Goal: Information Seeking & Learning: Check status

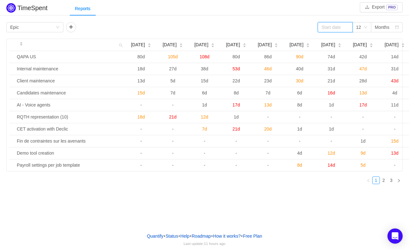
click at [269, 26] on input at bounding box center [335, 27] width 35 height 10
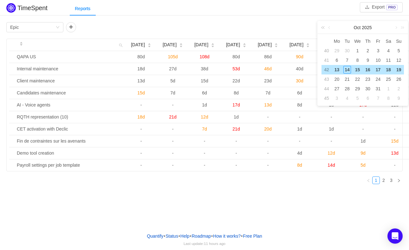
click at [269, 28] on link at bounding box center [324, 27] width 8 height 13
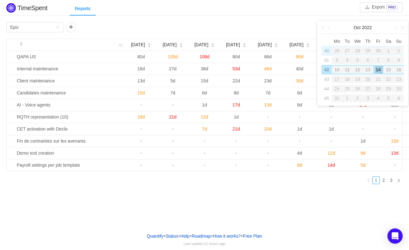
click at [269, 50] on div "27" at bounding box center [347, 51] width 10 height 8
click at [269, 29] on link at bounding box center [401, 27] width 8 height 13
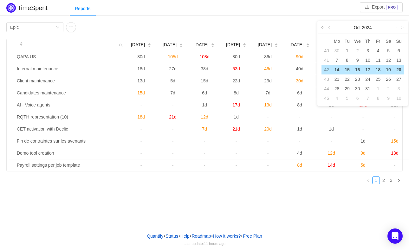
click at [269, 27] on link at bounding box center [324, 27] width 8 height 13
click at [269, 29] on link at bounding box center [401, 27] width 8 height 13
click at [269, 27] on link at bounding box center [330, 27] width 6 height 13
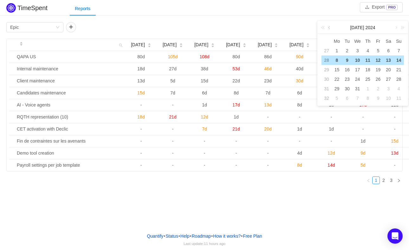
click at [269, 27] on link at bounding box center [330, 27] width 6 height 13
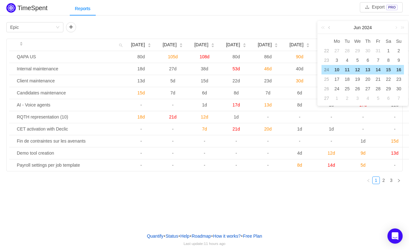
click at [269, 27] on link at bounding box center [330, 27] width 6 height 13
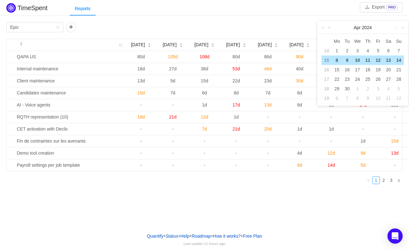
click at [269, 27] on link at bounding box center [330, 27] width 6 height 13
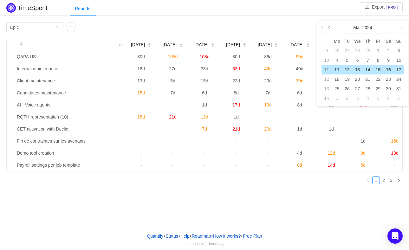
click at [269, 27] on link at bounding box center [330, 27] width 6 height 13
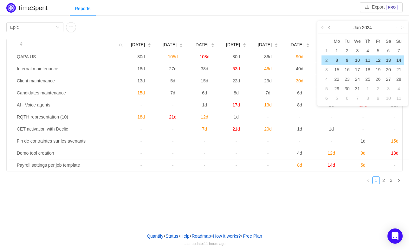
click at [269, 27] on link at bounding box center [330, 27] width 6 height 13
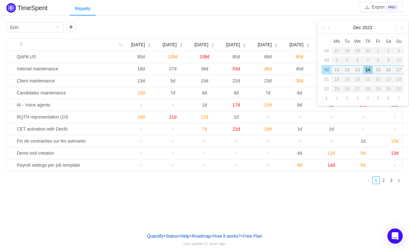
click at [269, 27] on link at bounding box center [330, 27] width 6 height 13
click at [269, 28] on link at bounding box center [401, 27] width 8 height 13
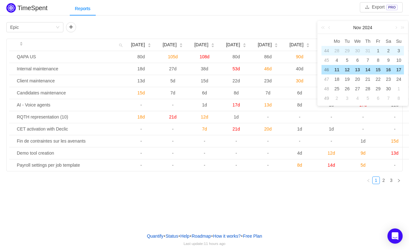
click at [269, 49] on div "1" at bounding box center [378, 51] width 8 height 8
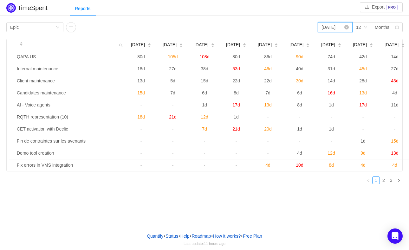
click at [269, 27] on input "2024-11-01" at bounding box center [335, 27] width 35 height 10
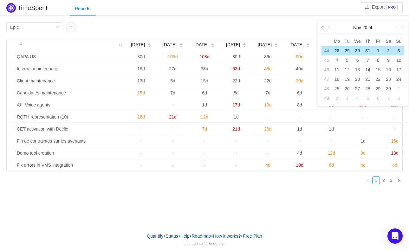
click at [269, 27] on link at bounding box center [324, 27] width 8 height 13
click at [269, 28] on link at bounding box center [396, 27] width 6 height 13
click at [269, 29] on div "Group by Epic 2024-11-01 12 Months" at bounding box center [204, 27] width 396 height 10
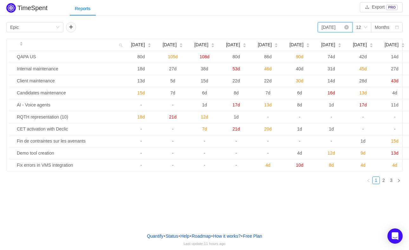
click at [269, 26] on input "2024-11-01" at bounding box center [335, 27] width 35 height 10
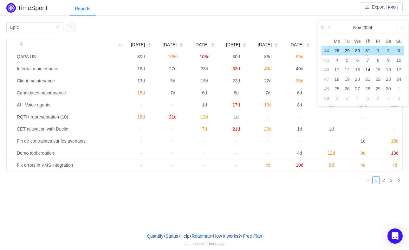
click at [269, 27] on link at bounding box center [324, 27] width 8 height 13
click at [269, 28] on link at bounding box center [396, 27] width 6 height 13
click at [269, 46] on td "1" at bounding box center [336, 51] width 10 height 10
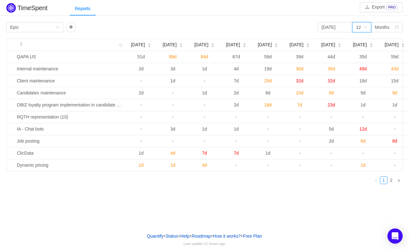
click at [269, 27] on div "12" at bounding box center [361, 27] width 19 height 10
click at [269, 11] on div "Reports" at bounding box center [239, 9] width 339 height 14
click at [269, 26] on div "Months" at bounding box center [382, 27] width 15 height 10
click at [269, 14] on div "Reports" at bounding box center [239, 9] width 339 height 14
click at [269, 184] on link "2" at bounding box center [391, 180] width 7 height 7
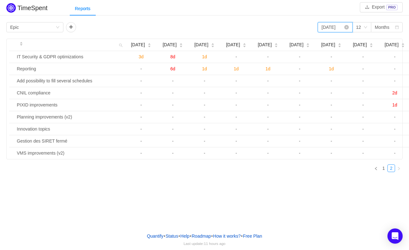
click at [269, 23] on input "2024-01-01" at bounding box center [335, 27] width 35 height 10
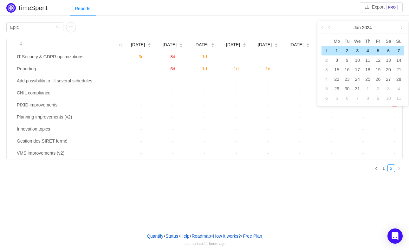
click at [269, 27] on link at bounding box center [401, 27] width 8 height 13
click at [269, 27] on link at bounding box center [330, 27] width 6 height 13
click at [269, 29] on link at bounding box center [330, 27] width 6 height 13
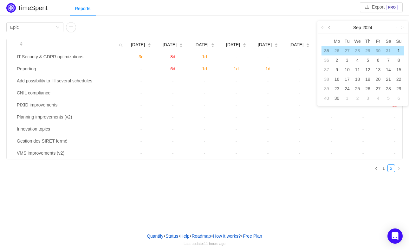
click at [269, 29] on link at bounding box center [330, 27] width 6 height 13
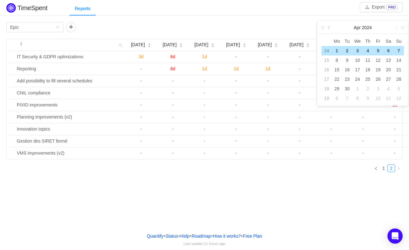
click at [269, 29] on link at bounding box center [330, 27] width 6 height 13
click at [269, 50] on div "1" at bounding box center [368, 51] width 8 height 8
type input "2024-02-01"
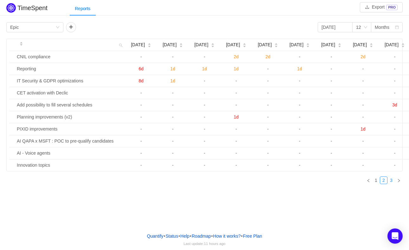
click at [269, 184] on link "3" at bounding box center [391, 180] width 7 height 7
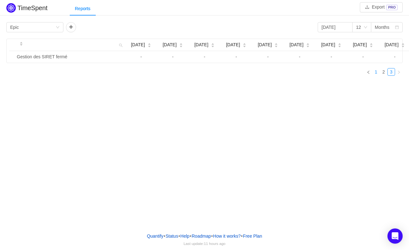
click at [269, 75] on link "1" at bounding box center [375, 71] width 7 height 7
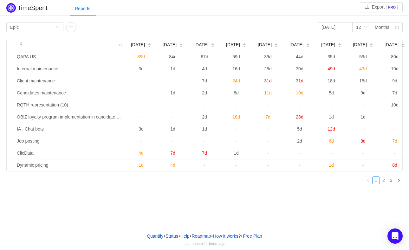
click at [269, 184] on link "2" at bounding box center [383, 180] width 7 height 7
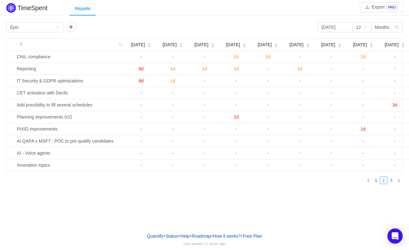
click at [269, 184] on link "3" at bounding box center [391, 180] width 7 height 7
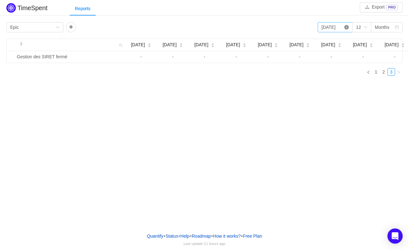
click at [269, 28] on icon "icon: close-circle" at bounding box center [346, 27] width 4 height 4
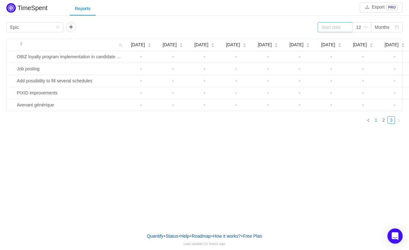
click at [269, 124] on link "1" at bounding box center [375, 120] width 7 height 7
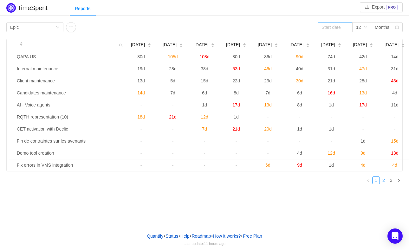
click at [269, 184] on link "2" at bounding box center [383, 180] width 7 height 7
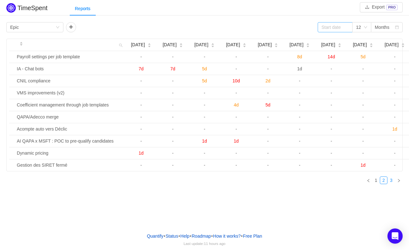
click at [269, 184] on link "3" at bounding box center [391, 180] width 7 height 7
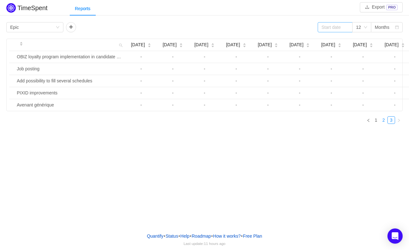
click at [269, 124] on link "2" at bounding box center [383, 120] width 7 height 7
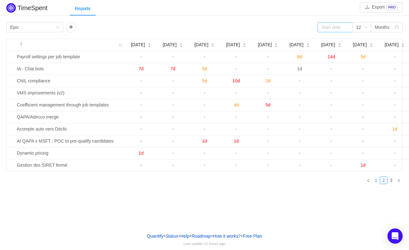
click at [269, 184] on link "1" at bounding box center [375, 180] width 7 height 7
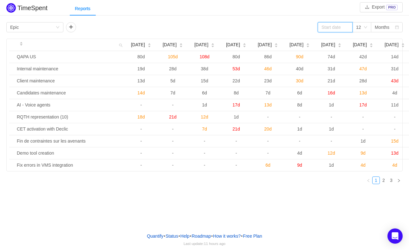
click at [269, 27] on input at bounding box center [335, 27] width 35 height 10
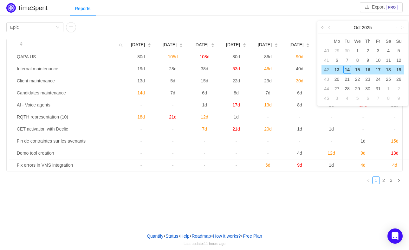
click at [269, 28] on link at bounding box center [324, 27] width 8 height 13
click at [269, 28] on link at bounding box center [396, 27] width 6 height 13
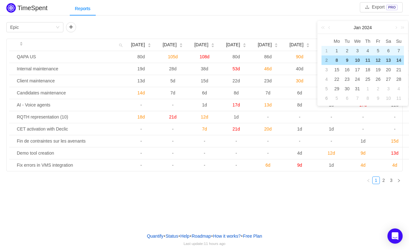
click at [269, 50] on div "1" at bounding box center [337, 51] width 8 height 8
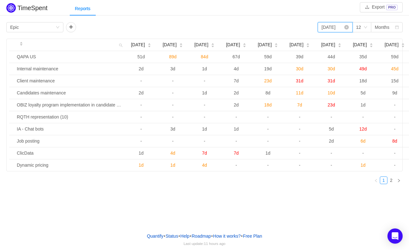
click at [269, 28] on input "2024-01-01" at bounding box center [335, 27] width 35 height 10
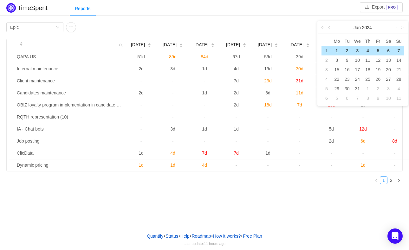
click at [269, 26] on link at bounding box center [396, 27] width 6 height 13
click at [269, 48] on div "1" at bounding box center [378, 51] width 8 height 8
type input "2024-03-01"
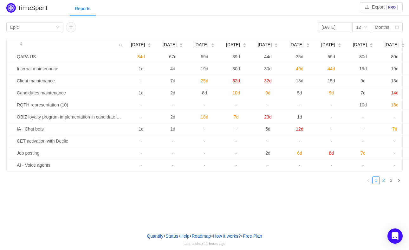
click at [269, 184] on link "2" at bounding box center [383, 180] width 7 height 7
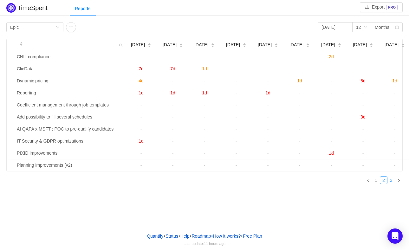
click at [269, 184] on link "3" at bounding box center [391, 180] width 7 height 7
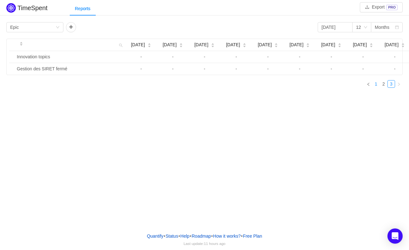
click at [269, 87] on link "1" at bounding box center [375, 83] width 7 height 7
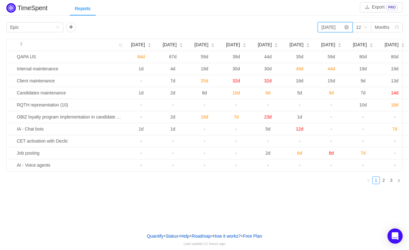
click at [269, 27] on input "2024-03-01" at bounding box center [335, 27] width 35 height 10
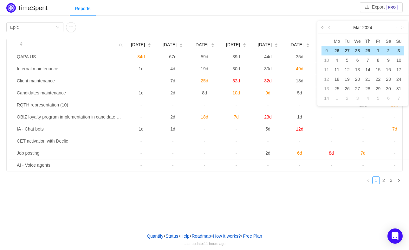
click at [269, 29] on link at bounding box center [324, 27] width 8 height 13
click at [269, 28] on link at bounding box center [396, 27] width 6 height 13
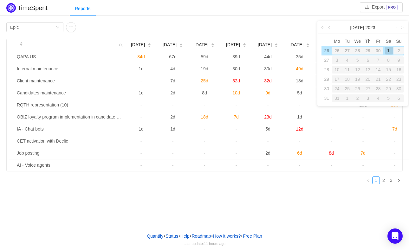
click at [269, 28] on link at bounding box center [396, 27] width 6 height 13
